Goal: Information Seeking & Learning: Find contact information

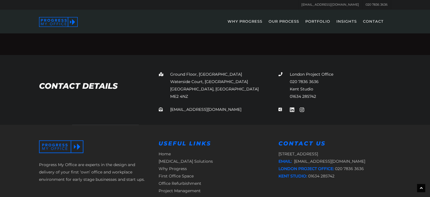
scroll to position [272, 0]
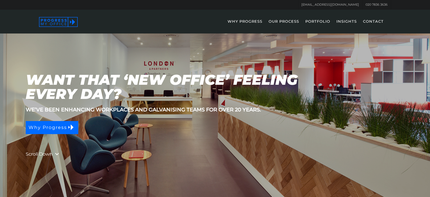
click at [378, 23] on link "CONTACT" at bounding box center [374, 25] width 26 height 16
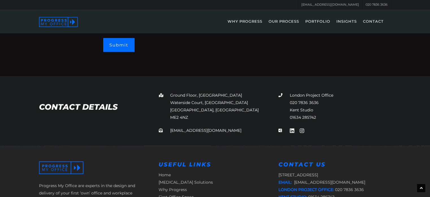
scroll to position [211, 0]
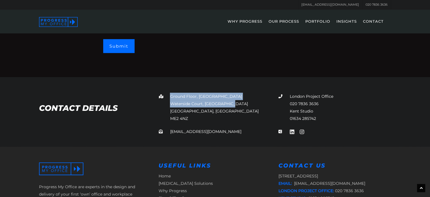
drag, startPoint x: 168, startPoint y: 95, endPoint x: 226, endPoint y: 102, distance: 58.9
click at [234, 103] on p "[GEOGRAPHIC_DATA], [STREET_ADDRESS]" at bounding box center [215, 107] width 112 height 29
copy p "[GEOGRAPHIC_DATA], [GEOGRAPHIC_DATA]"
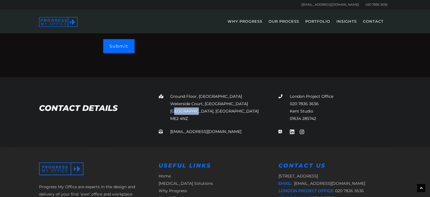
drag, startPoint x: 191, startPoint y: 110, endPoint x: 172, endPoint y: 110, distance: 18.7
click at [172, 110] on p "[GEOGRAPHIC_DATA], [STREET_ADDRESS]" at bounding box center [215, 107] width 112 height 29
drag, startPoint x: 170, startPoint y: 110, endPoint x: 190, endPoint y: 108, distance: 20.2
click at [190, 108] on p "[GEOGRAPHIC_DATA], [STREET_ADDRESS]" at bounding box center [215, 107] width 112 height 29
copy p "[GEOGRAPHIC_DATA]"
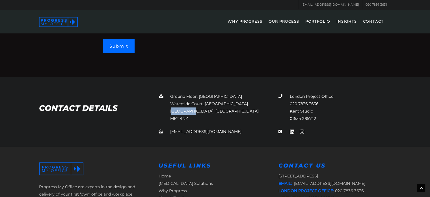
drag, startPoint x: 190, startPoint y: 119, endPoint x: 164, endPoint y: 118, distance: 26.0
click at [164, 118] on p "[GEOGRAPHIC_DATA], [STREET_ADDRESS]" at bounding box center [215, 107] width 112 height 29
copy p "ME2 4NZ"
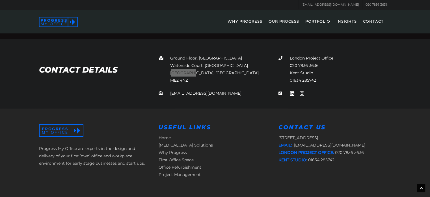
scroll to position [272, 0]
